Goal: Download file/media

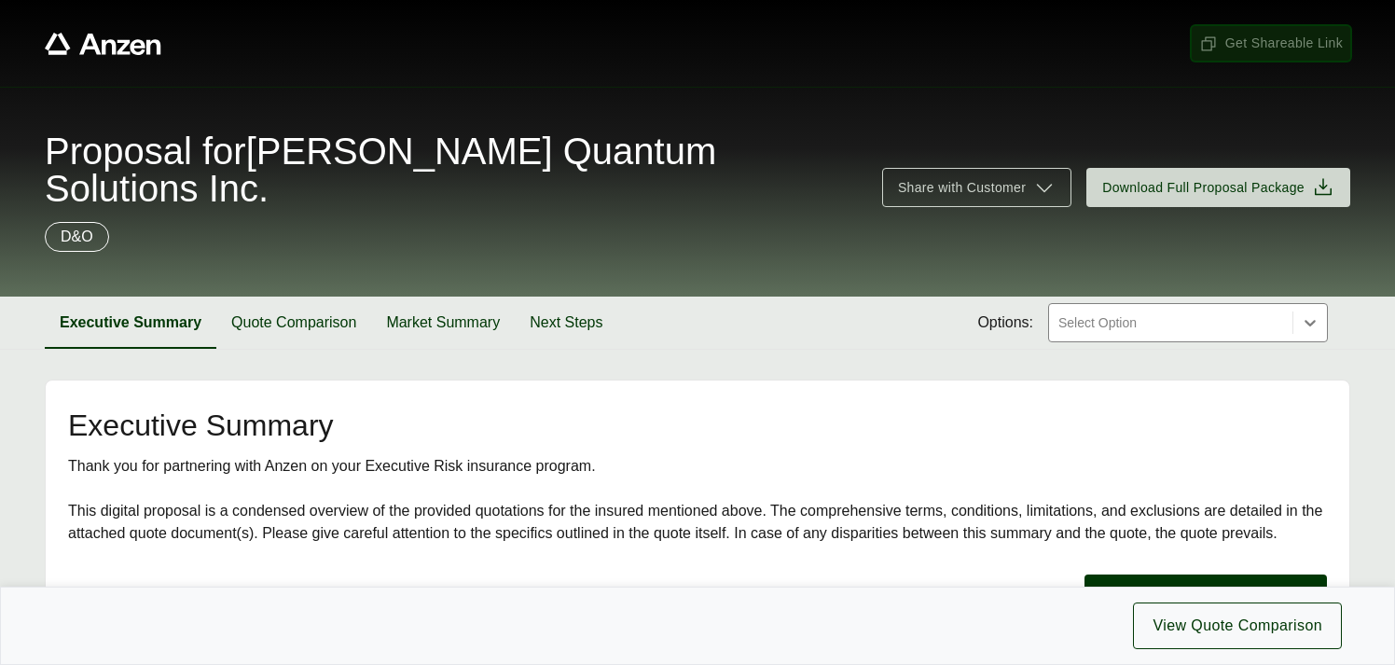
click at [1269, 47] on span "Get Shareable Link" at bounding box center [1272, 44] width 144 height 20
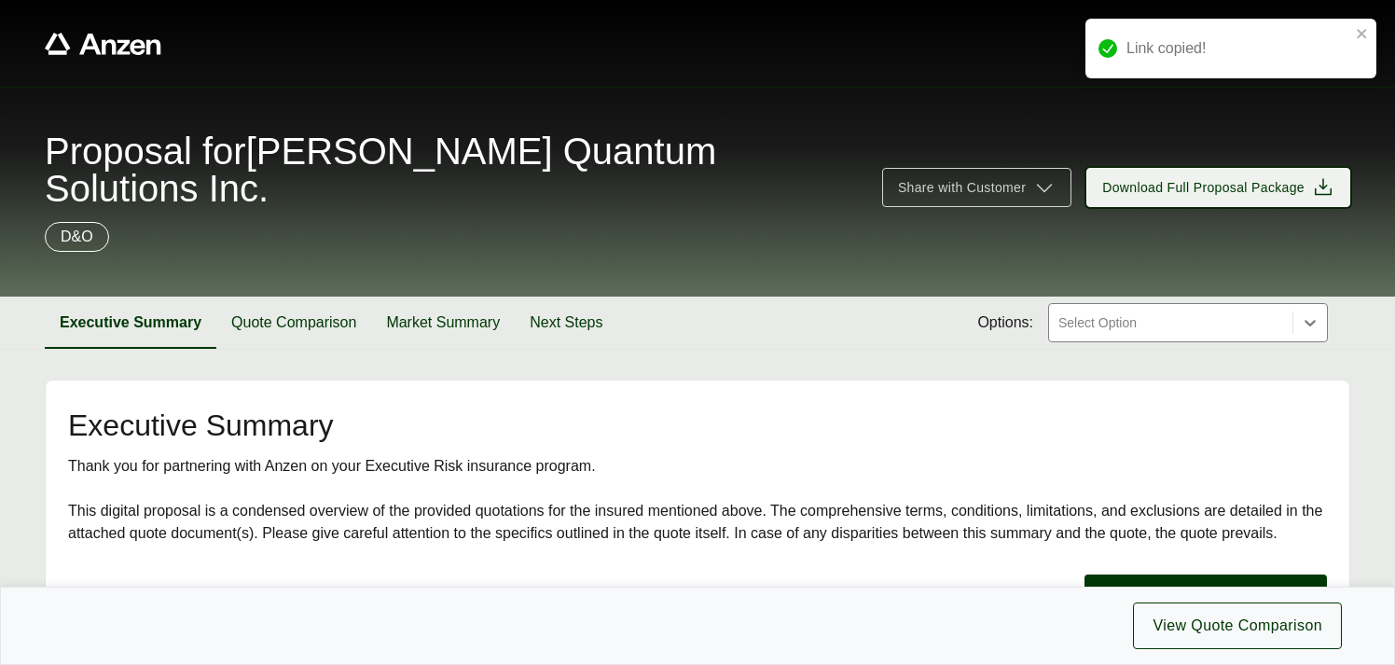
click at [1225, 178] on span "Download Full Proposal Package" at bounding box center [1204, 188] width 202 height 20
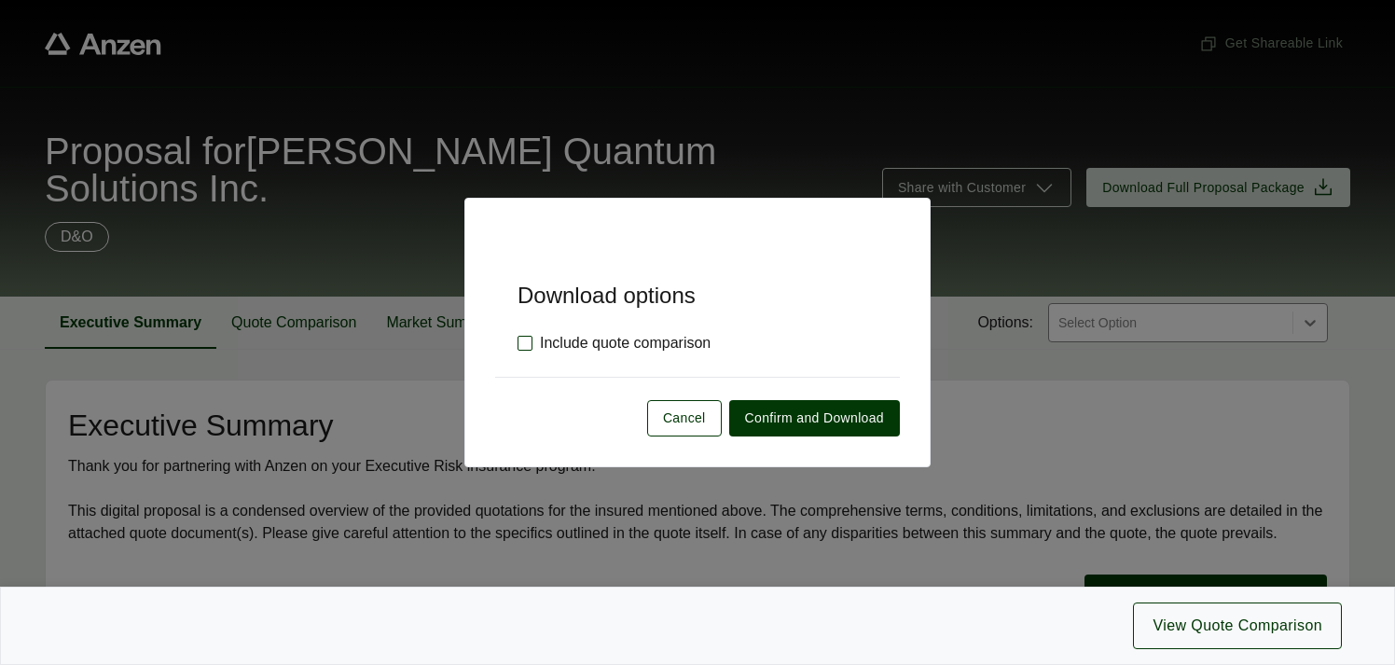
click at [520, 343] on label "Include quote comparison" at bounding box center [614, 343] width 193 height 22
click at [770, 421] on span "Confirm and Download" at bounding box center [814, 419] width 139 height 20
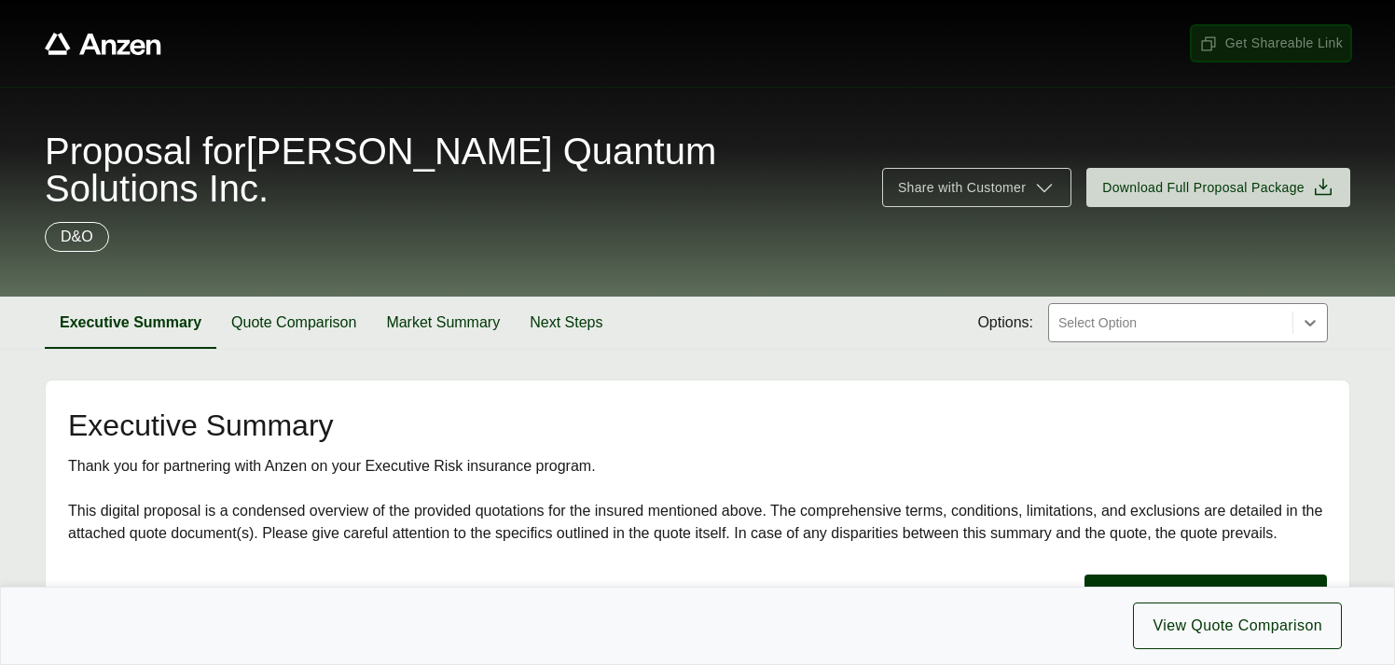
click at [1272, 48] on span "Get Shareable Link" at bounding box center [1272, 44] width 144 height 20
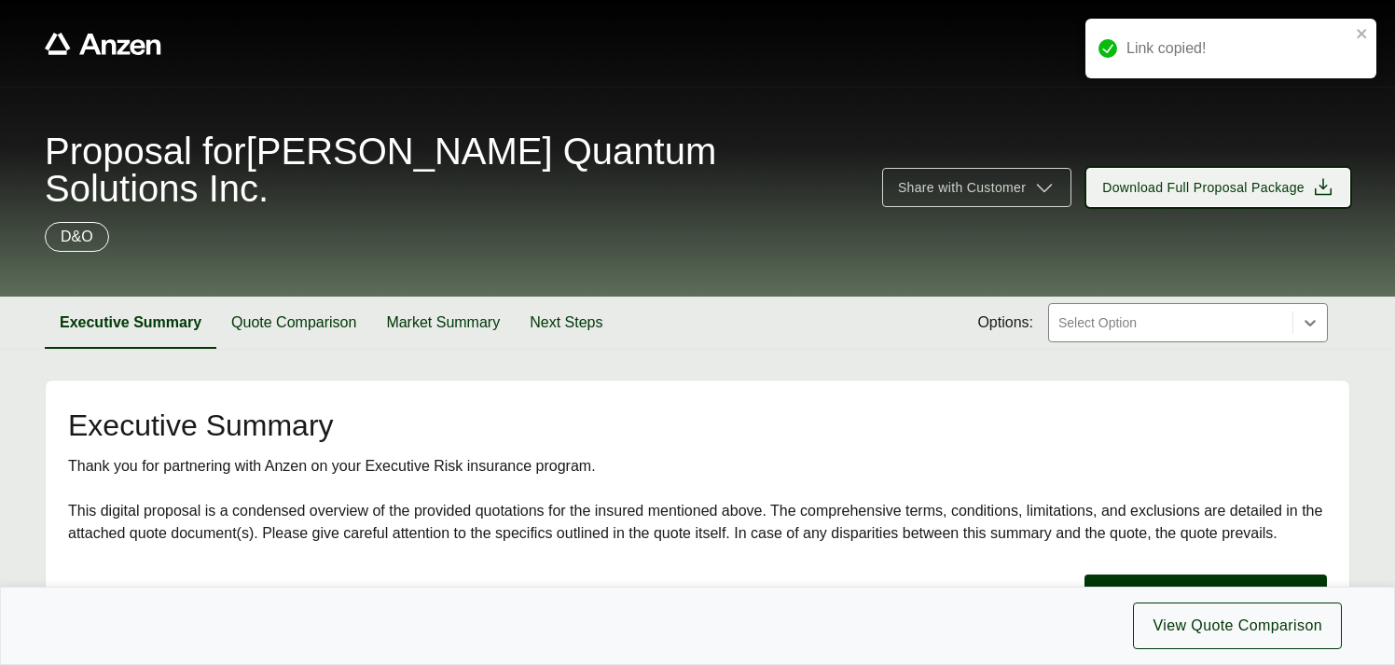
click at [1225, 178] on span "Download Full Proposal Package" at bounding box center [1204, 188] width 202 height 20
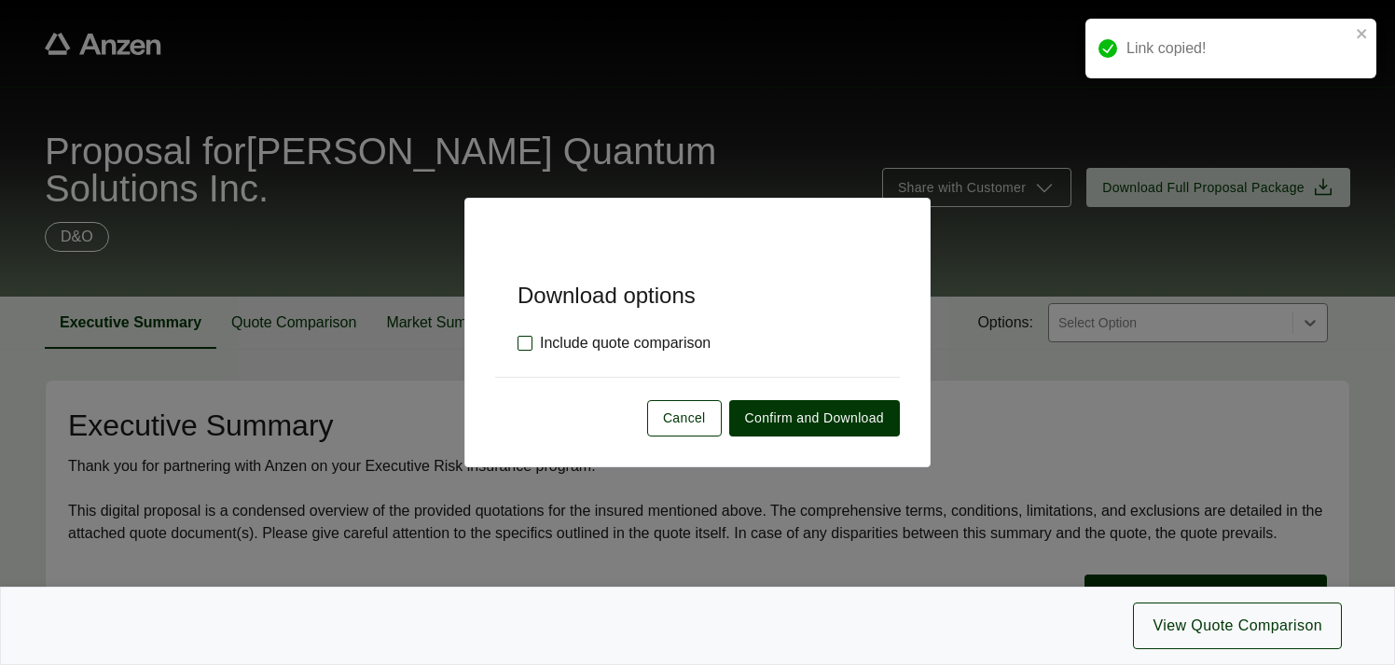
click at [520, 343] on label "Include quote comparison" at bounding box center [614, 343] width 193 height 22
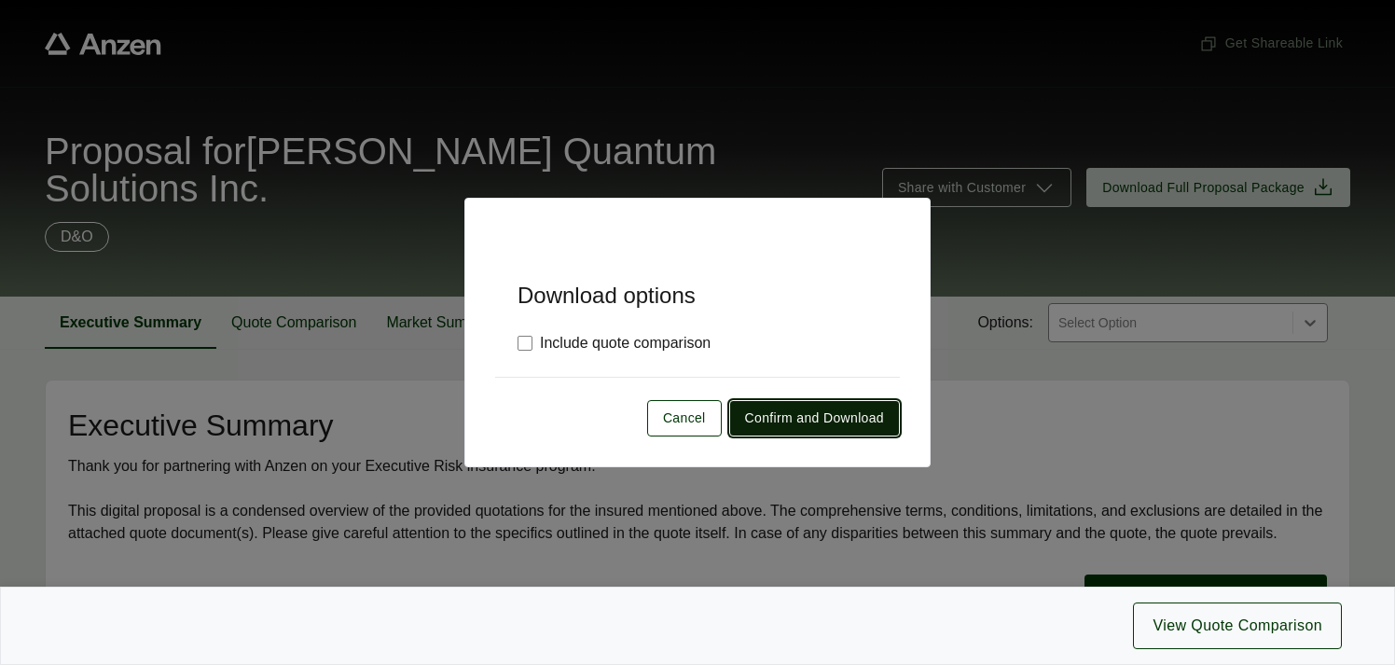
click at [821, 413] on span "Confirm and Download" at bounding box center [814, 419] width 139 height 20
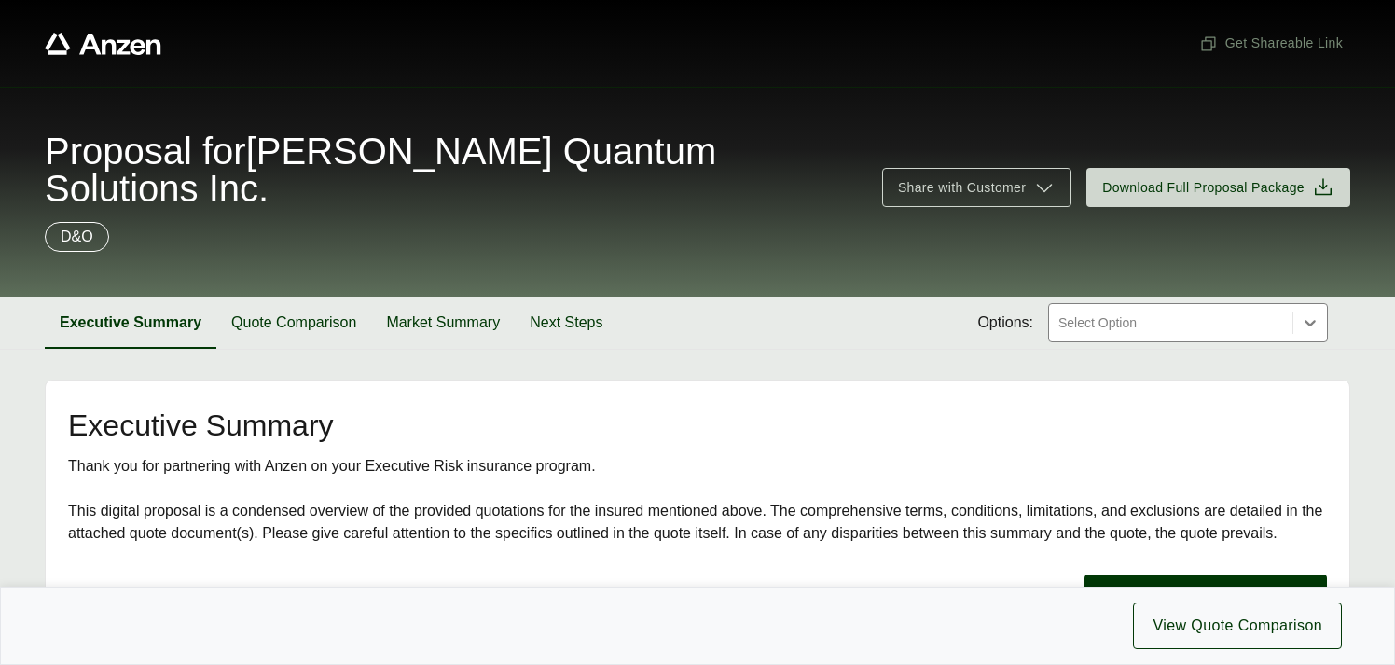
click at [496, 160] on span "Proposal for [PERSON_NAME] Quantum Solutions Inc." at bounding box center [452, 169] width 815 height 75
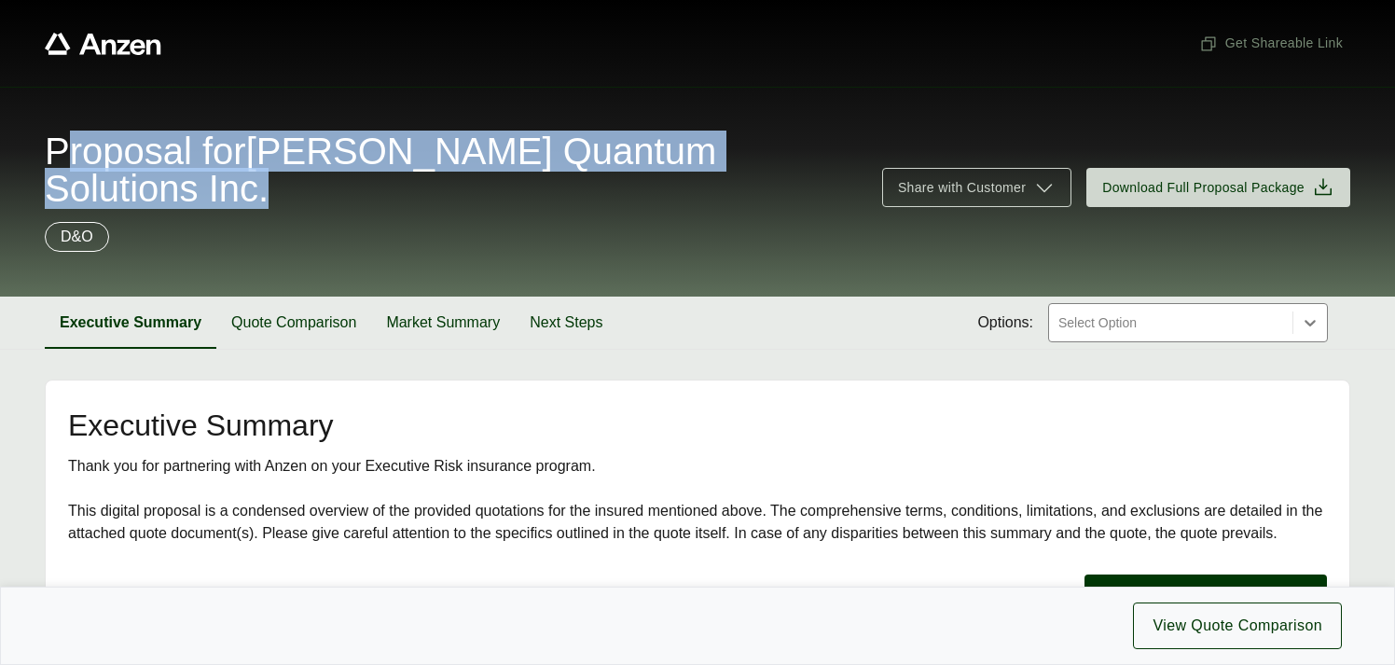
copy span "Proposal for [PERSON_NAME] Quantum Solutions Inc."
